Goal: Task Accomplishment & Management: Use online tool/utility

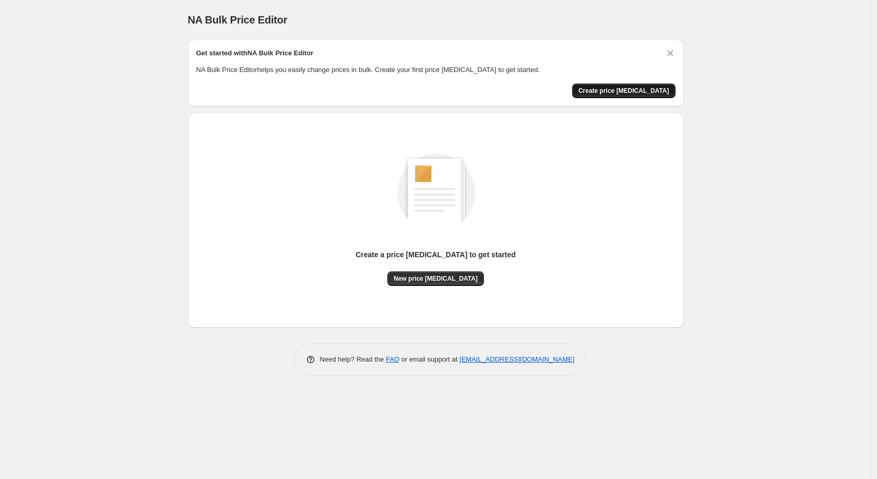
click at [642, 95] on span "Create price change job" at bounding box center [623, 91] width 91 height 8
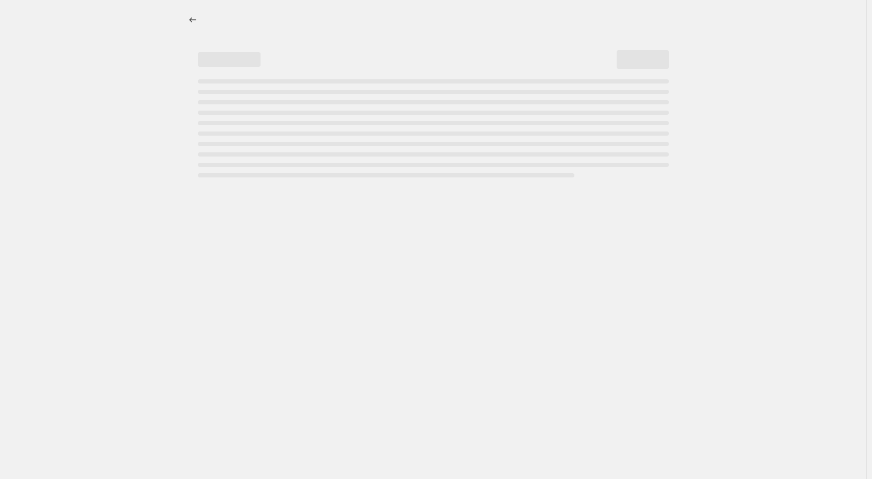
select select "percentage"
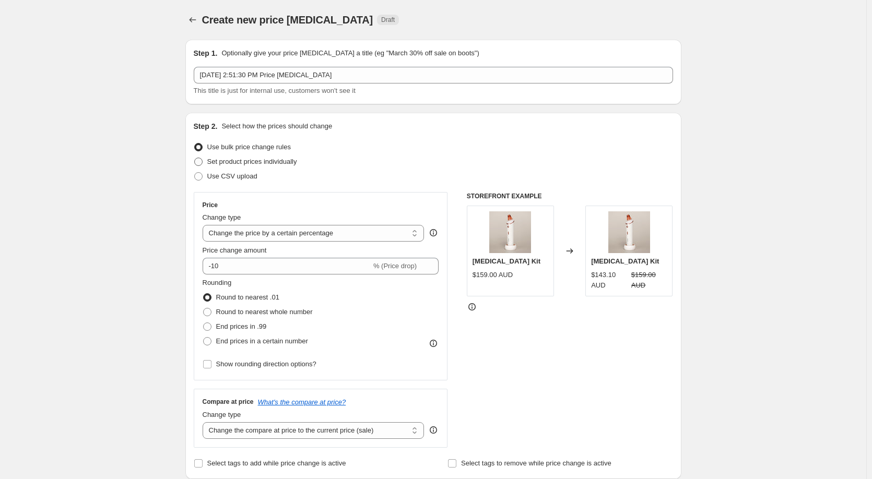
click at [203, 164] on span at bounding box center [198, 162] width 8 height 8
click at [195, 158] on input "Set product prices individually" at bounding box center [194, 158] width 1 height 1
radio input "true"
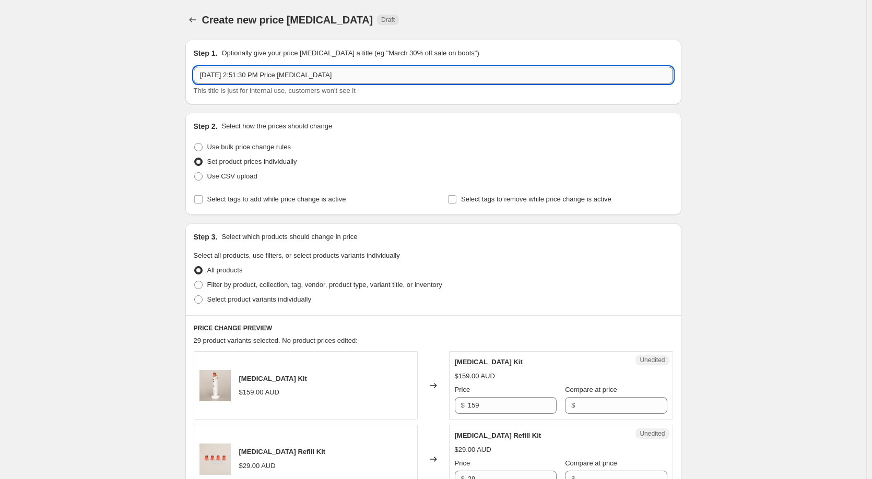
click at [345, 73] on input "Sep 11, 2025, 2:51:30 PM Price change job" at bounding box center [433, 75] width 479 height 17
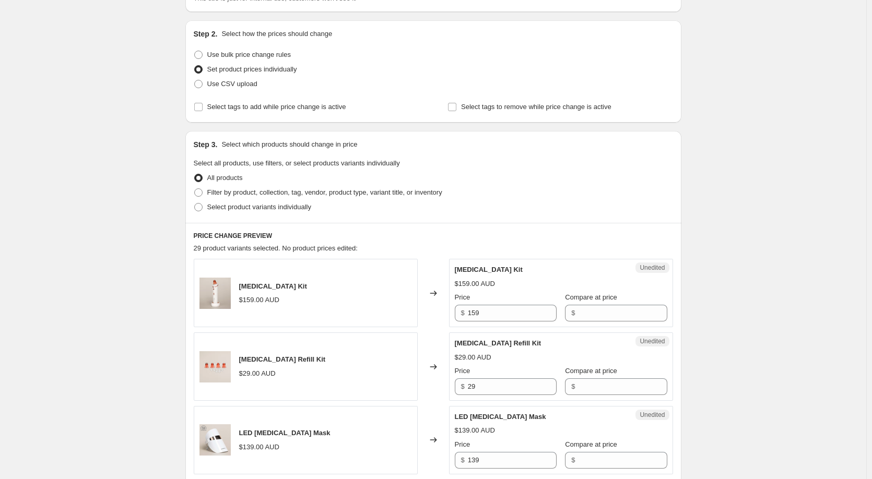
scroll to position [104, 0]
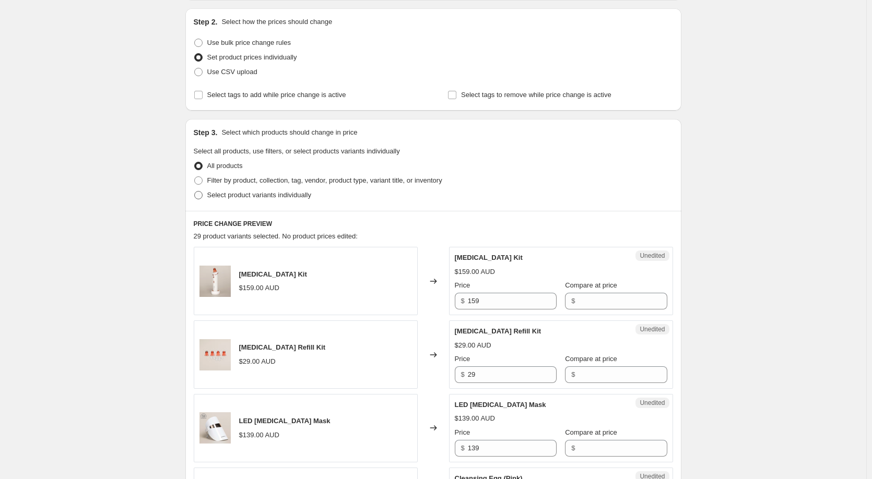
type input "Spring Sale: Weekly Deals - LumiPore Pro"
click at [199, 197] on span at bounding box center [198, 195] width 8 height 8
click at [195, 192] on input "Select product variants individually" at bounding box center [194, 191] width 1 height 1
radio input "true"
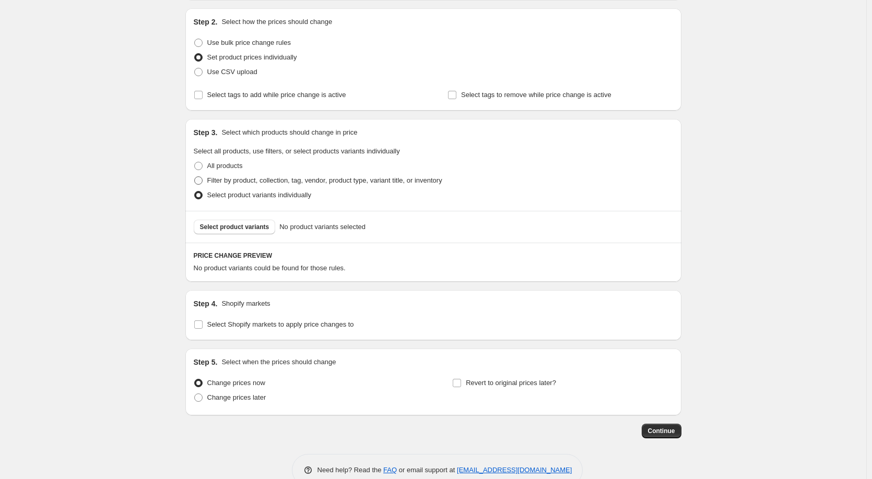
click at [202, 180] on span at bounding box center [198, 180] width 8 height 8
click at [195, 177] on input "Filter by product, collection, tag, vendor, product type, variant title, or inv…" at bounding box center [194, 176] width 1 height 1
radio input "true"
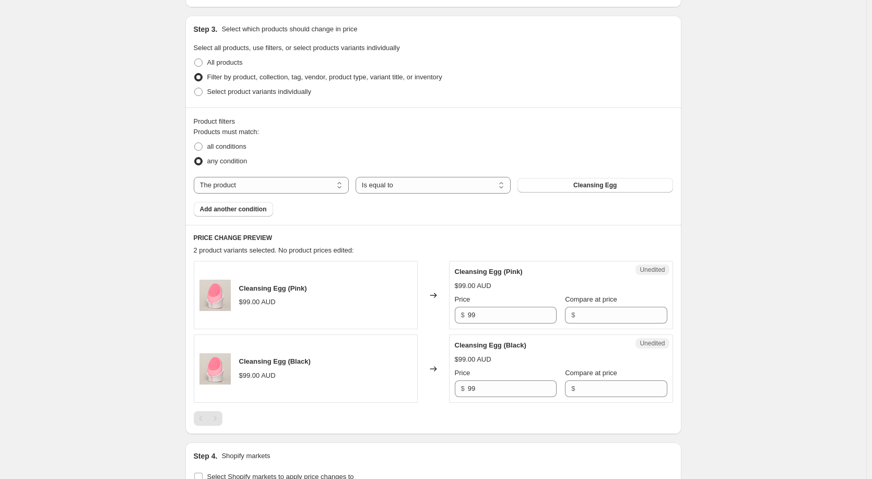
scroll to position [209, 0]
click at [623, 190] on button "Cleansing Egg" at bounding box center [594, 184] width 155 height 15
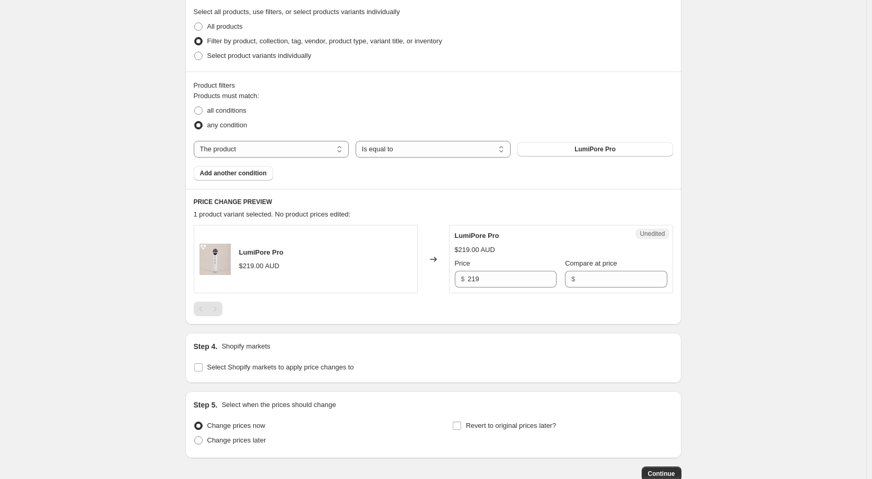
scroll to position [310, 0]
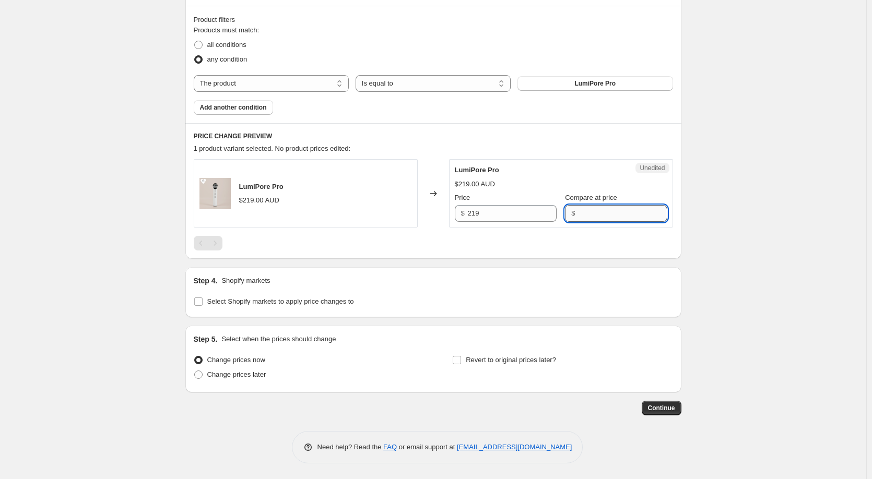
click at [599, 215] on input "Compare at price" at bounding box center [622, 213] width 89 height 17
click at [203, 305] on input "Select Shopify markets to apply price changes to" at bounding box center [198, 302] width 8 height 8
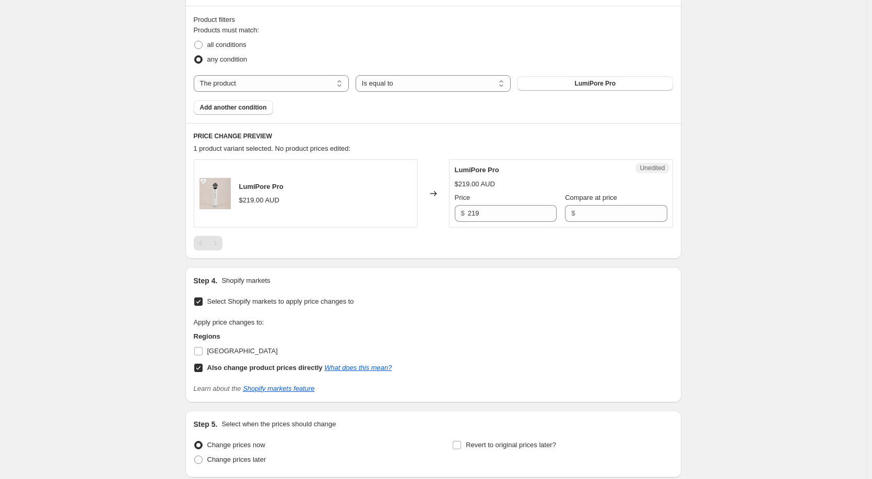
click at [203, 305] on input "Select Shopify markets to apply price changes to" at bounding box center [198, 302] width 8 height 8
checkbox input "false"
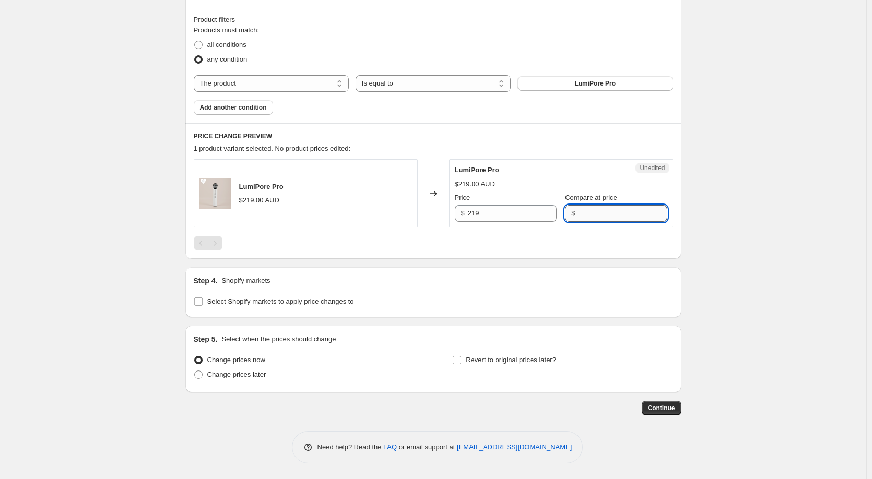
click at [585, 209] on input "Compare at price" at bounding box center [622, 213] width 89 height 17
type input "175.20"
click at [650, 241] on div "LumiPore Pro $219.00 AUD Changed to Unedited LumiPore Pro $219.00 AUD Price $ 2…" at bounding box center [433, 204] width 479 height 91
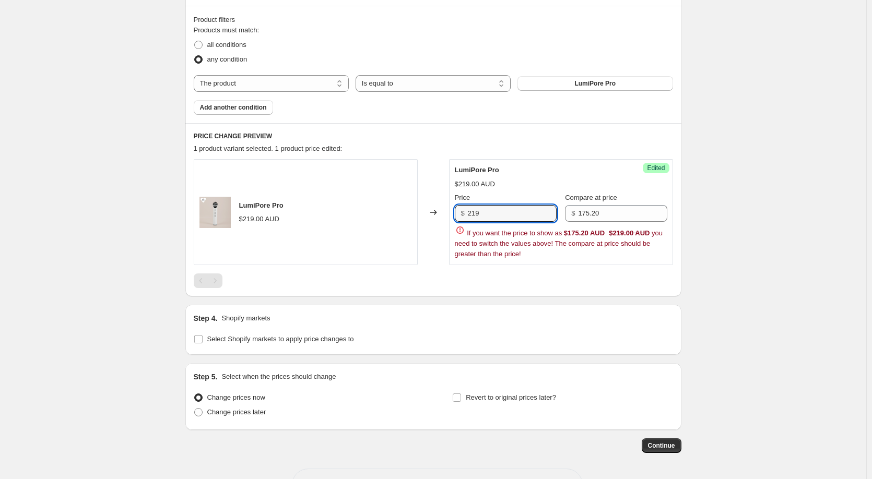
drag, startPoint x: 498, startPoint y: 211, endPoint x: 464, endPoint y: 216, distance: 33.8
click at [464, 216] on div "$ 219" at bounding box center [506, 213] width 102 height 17
drag, startPoint x: 580, startPoint y: 217, endPoint x: 567, endPoint y: 217, distance: 12.5
click at [567, 217] on div "Price $ 219 Compare at price $ 175.20" at bounding box center [561, 207] width 212 height 29
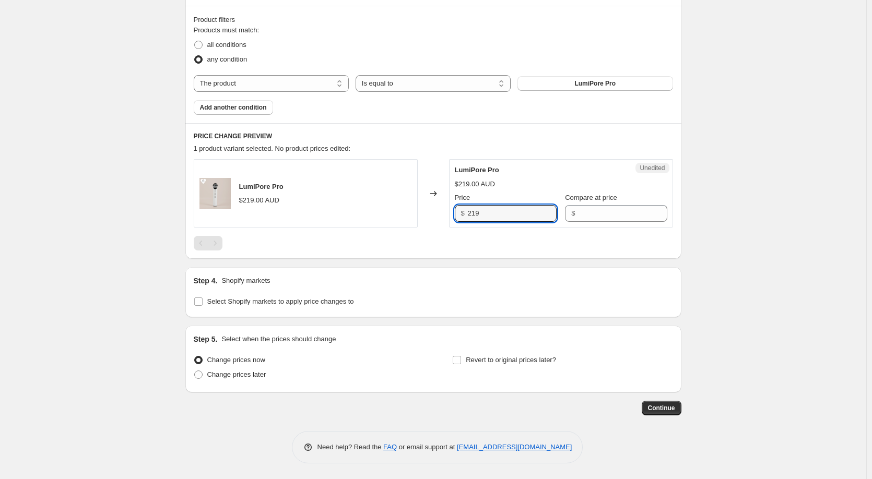
drag, startPoint x: 488, startPoint y: 216, endPoint x: 459, endPoint y: 214, distance: 28.2
click at [459, 214] on div "$ 219" at bounding box center [506, 213] width 102 height 17
paste input "175.20"
type input "175.20"
click at [596, 216] on input "Compare at price" at bounding box center [622, 213] width 89 height 17
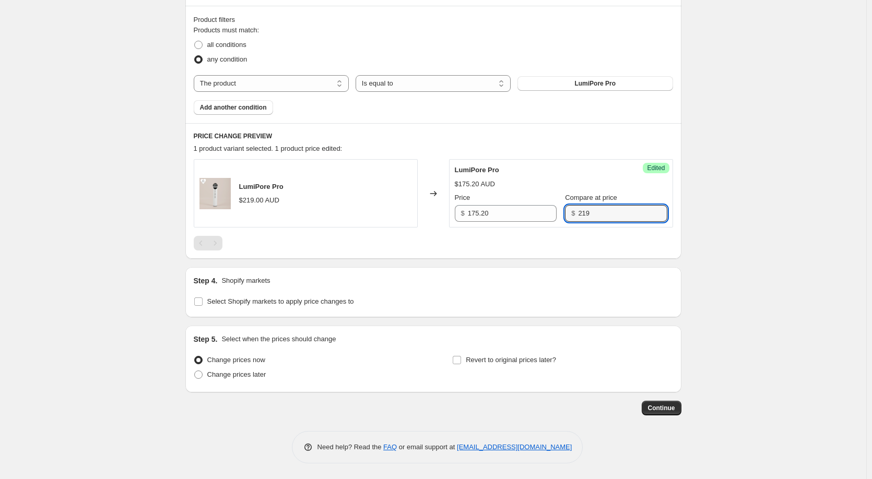
type input "219"
click at [658, 240] on div at bounding box center [433, 243] width 479 height 15
click at [669, 243] on div at bounding box center [433, 243] width 479 height 15
click at [461, 360] on input "Revert to original prices later?" at bounding box center [457, 360] width 8 height 8
checkbox input "true"
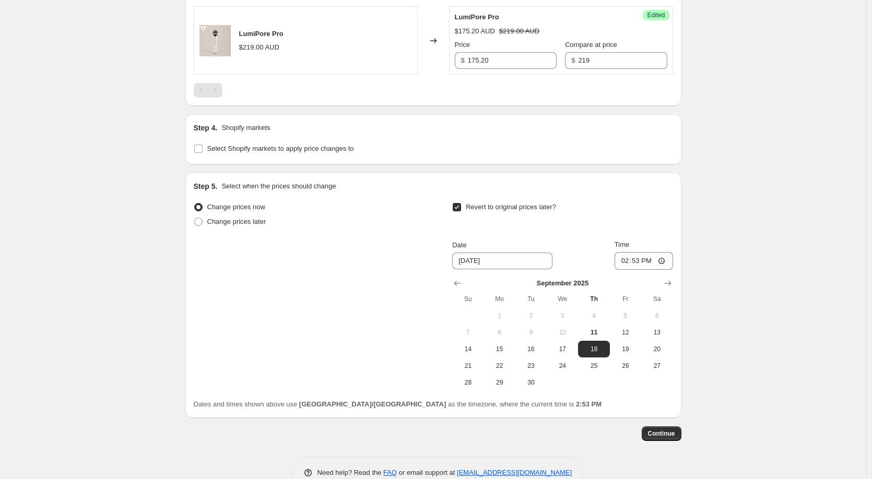
scroll to position [466, 0]
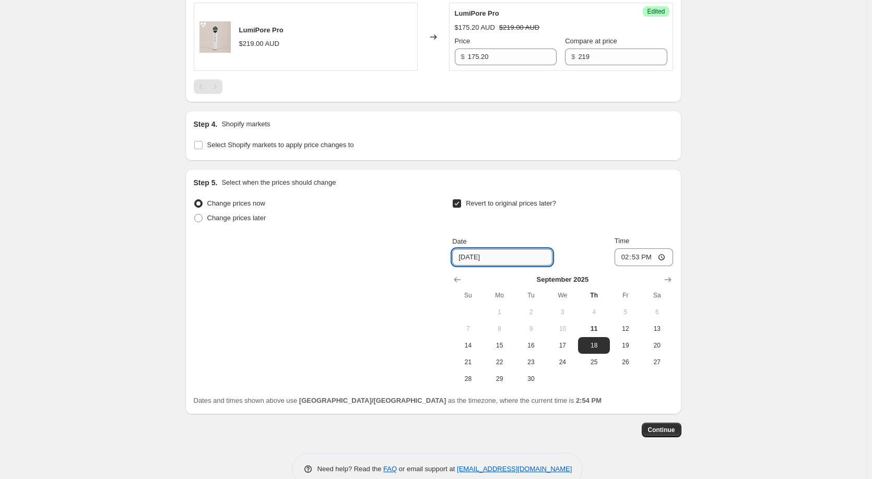
click at [494, 263] on input "9/18/2025" at bounding box center [502, 257] width 100 height 17
click at [640, 259] on input "14:53" at bounding box center [644, 258] width 58 height 18
click at [631, 258] on input "14:53" at bounding box center [644, 258] width 58 height 18
click at [628, 258] on input "14:53" at bounding box center [644, 258] width 58 height 18
click at [637, 258] on input "23:53" at bounding box center [644, 258] width 58 height 18
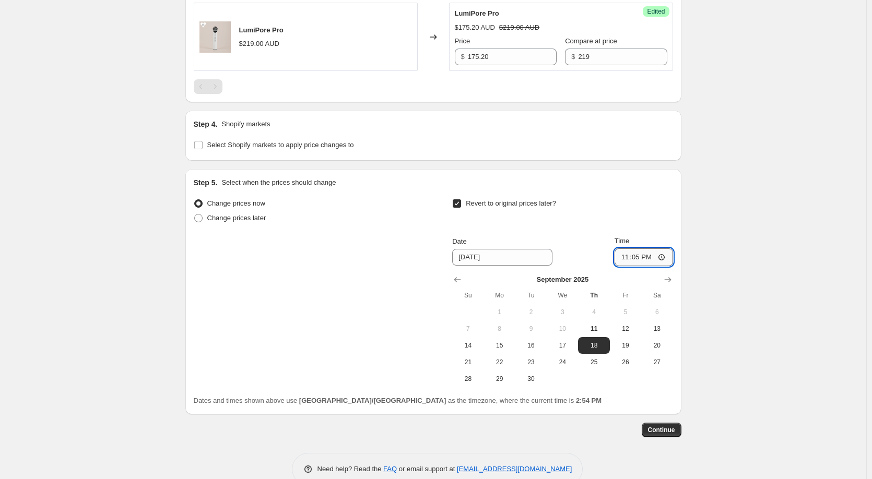
type input "23:59"
click at [655, 216] on div "Revert to original prices later?" at bounding box center [562, 211] width 220 height 31
click at [662, 428] on span "Continue" at bounding box center [661, 430] width 27 height 8
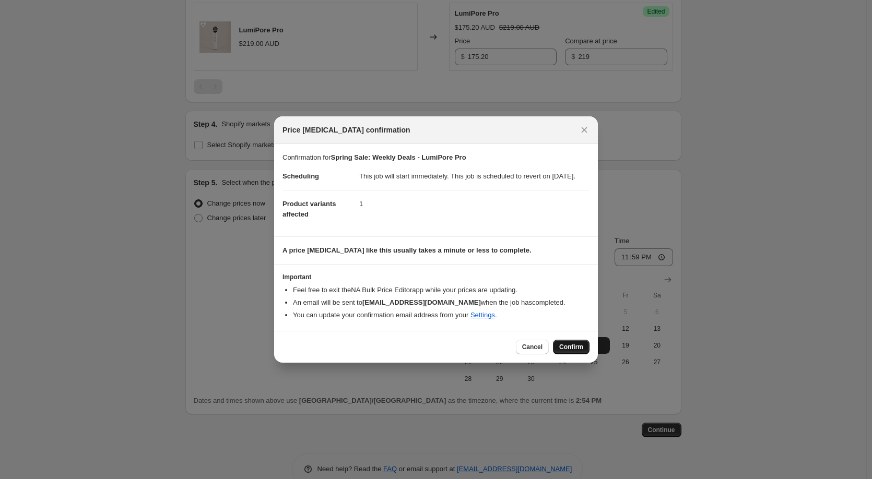
click at [559, 354] on button "Confirm" at bounding box center [571, 347] width 37 height 15
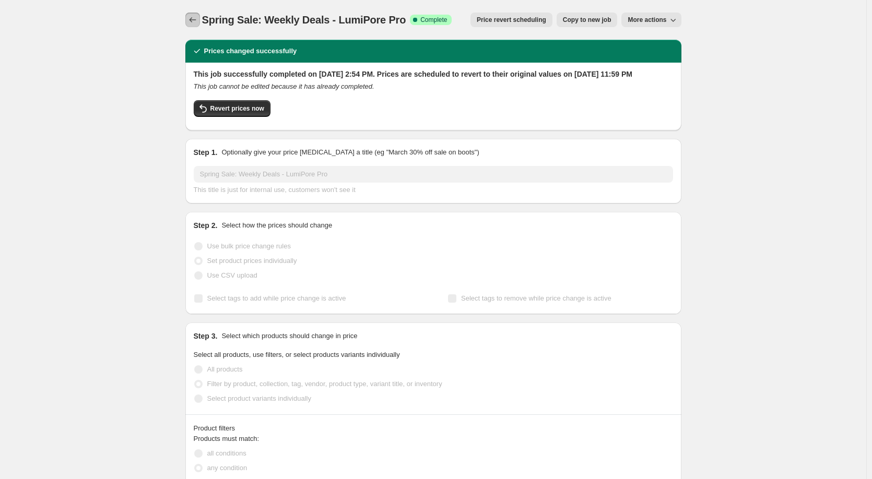
click at [198, 16] on icon "Price change jobs" at bounding box center [192, 20] width 10 height 10
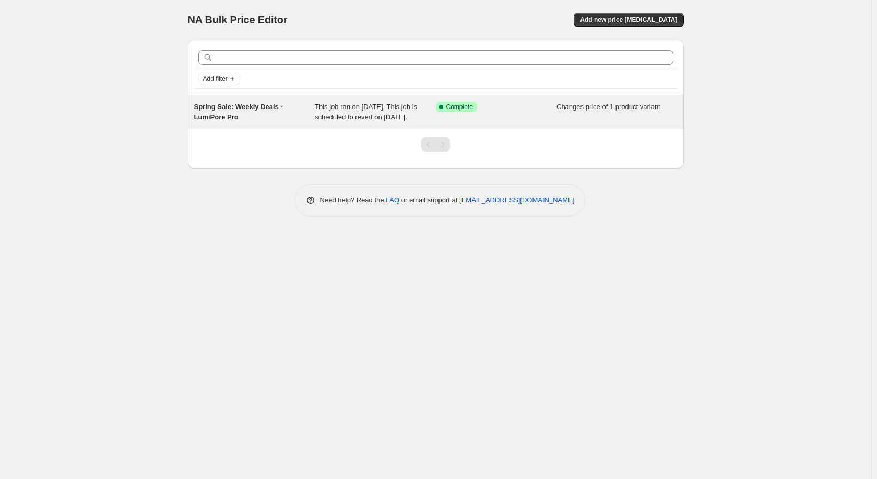
click at [319, 117] on span "This job ran on September 11, 2025. This job is scheduled to revert on Septembe…" at bounding box center [366, 112] width 102 height 18
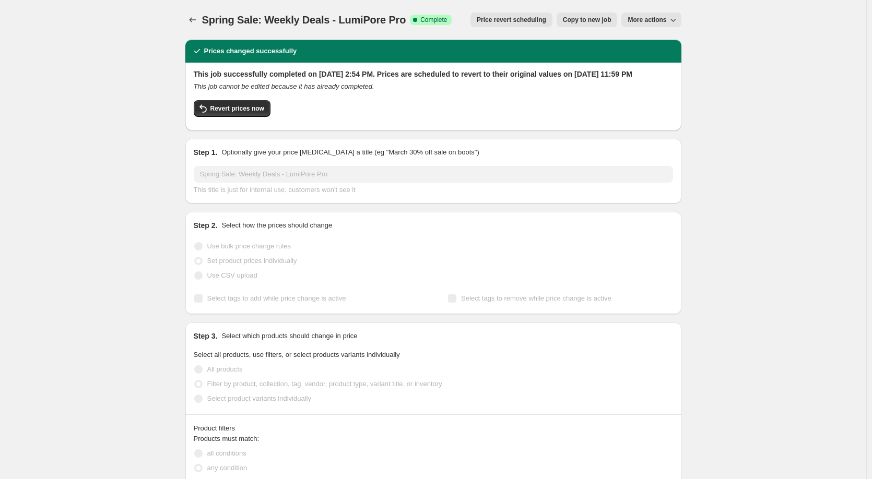
click at [666, 18] on span "More actions" at bounding box center [647, 20] width 39 height 8
click at [483, 122] on div "Revert prices now" at bounding box center [433, 111] width 479 height 22
click at [236, 117] on button "Revert prices now" at bounding box center [232, 108] width 77 height 17
checkbox input "false"
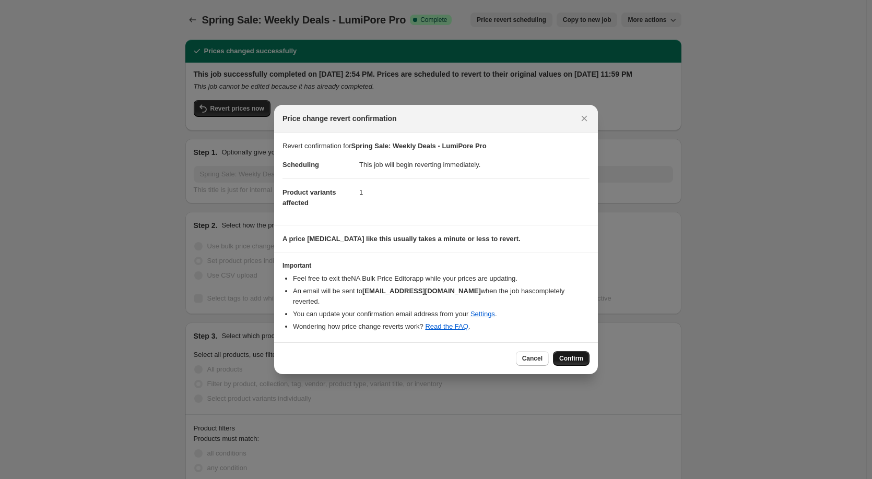
click at [572, 355] on span "Confirm" at bounding box center [571, 359] width 24 height 8
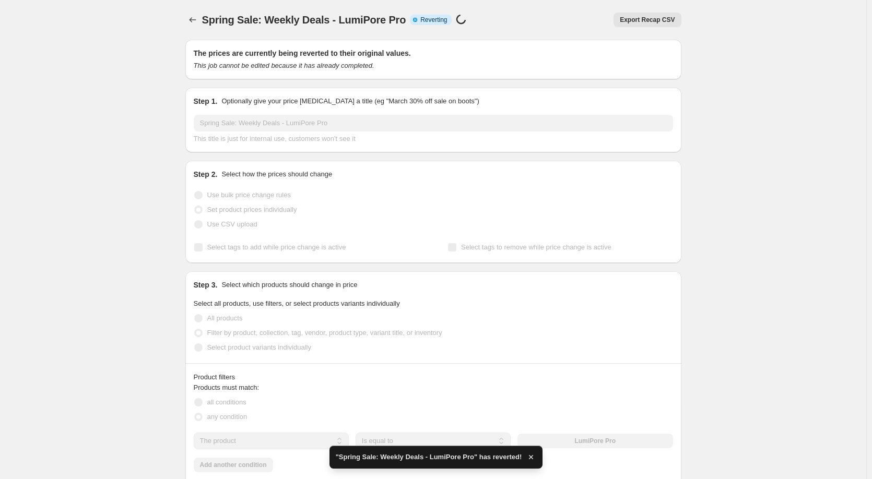
checkbox input "true"
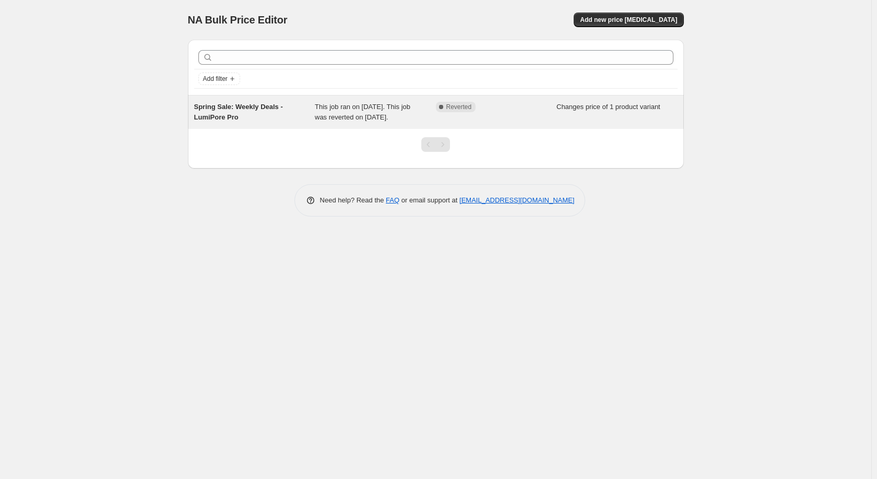
click at [475, 120] on div "Complete Reverted" at bounding box center [496, 112] width 121 height 21
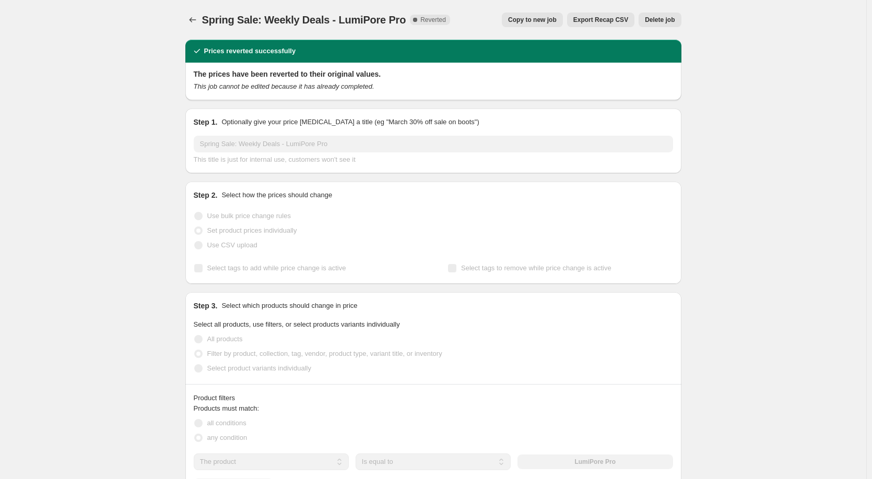
click at [530, 19] on span "Copy to new job" at bounding box center [532, 20] width 49 height 8
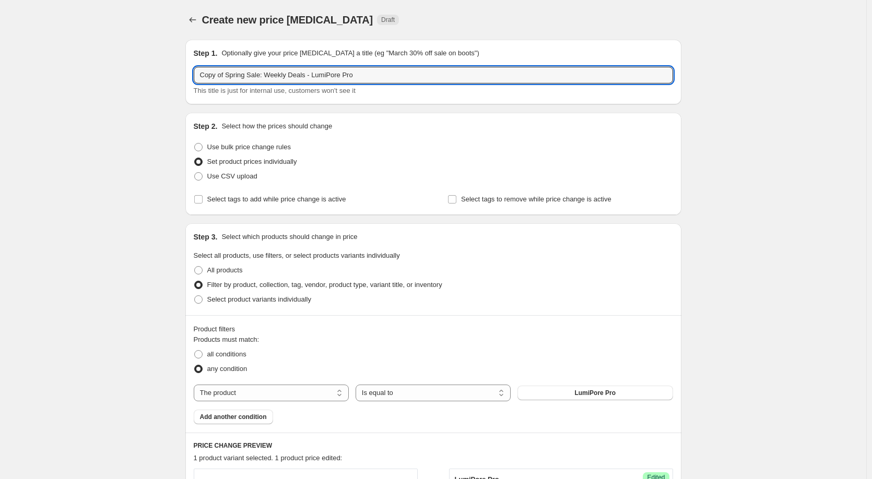
drag, startPoint x: 229, startPoint y: 76, endPoint x: 173, endPoint y: 77, distance: 55.4
click at [173, 77] on div "Create new price change job. This page is ready Create new price change job Dra…" at bounding box center [433, 394] width 866 height 789
click at [362, 70] on input "Spring Sale: Weekly Deals - LumiPore Pro" at bounding box center [433, 75] width 479 height 17
type input "Spring Sale: Weekly Deals - LumiPore Pro 2"
